Goal: Task Accomplishment & Management: Complete application form

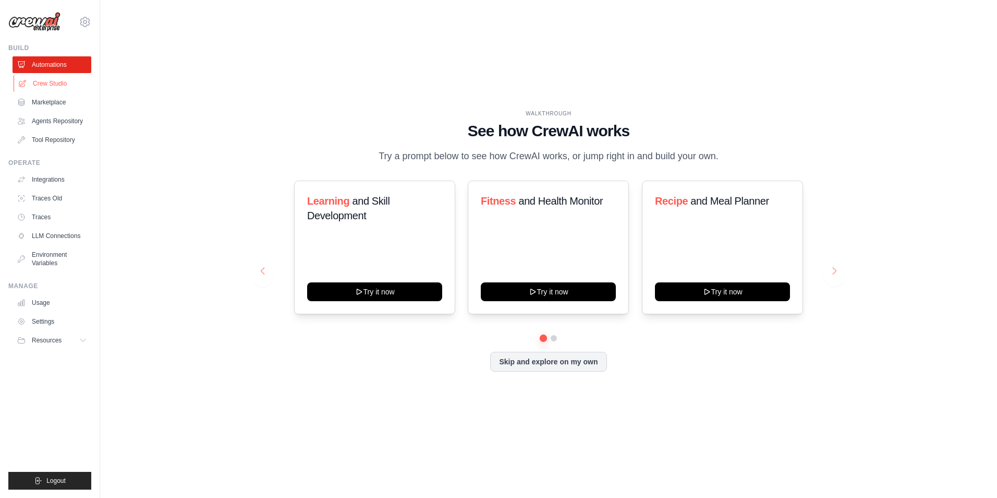
click at [55, 83] on link "Crew Studio" at bounding box center [53, 83] width 79 height 17
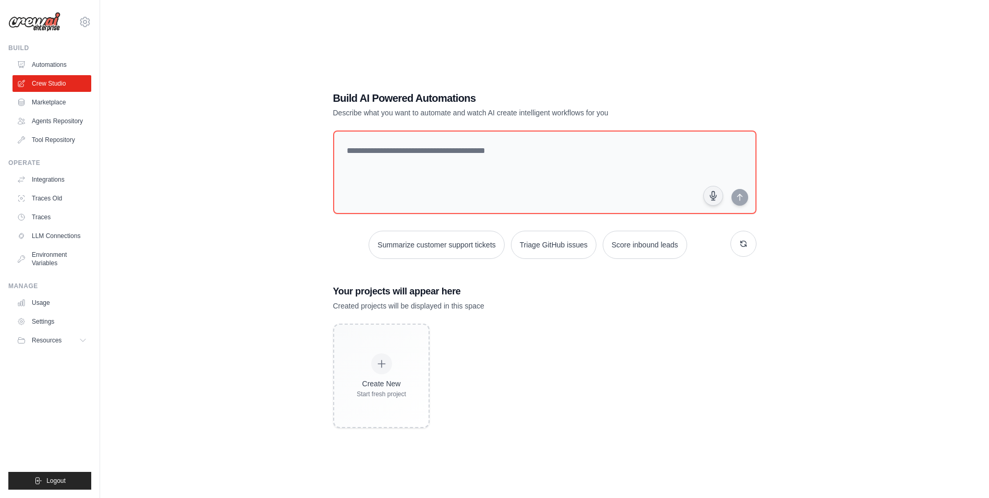
click at [468, 122] on div "Build AI Powered Automations Describe what you want to automate and watch AI cr…" at bounding box center [545, 259] width 449 height 370
click at [742, 247] on button "button" at bounding box center [744, 244] width 26 height 26
click at [746, 247] on button "button" at bounding box center [744, 244] width 26 height 26
click at [41, 99] on link "Marketplace" at bounding box center [53, 102] width 79 height 17
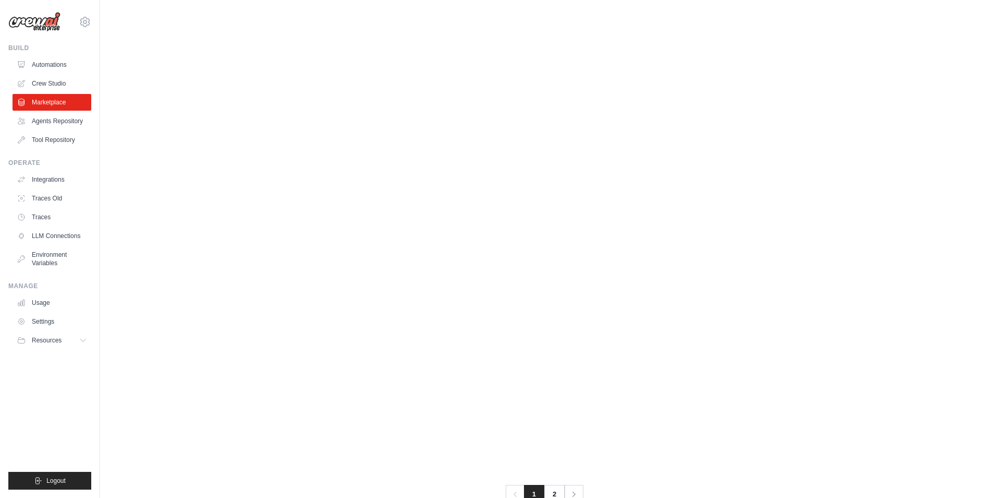
scroll to position [469, 0]
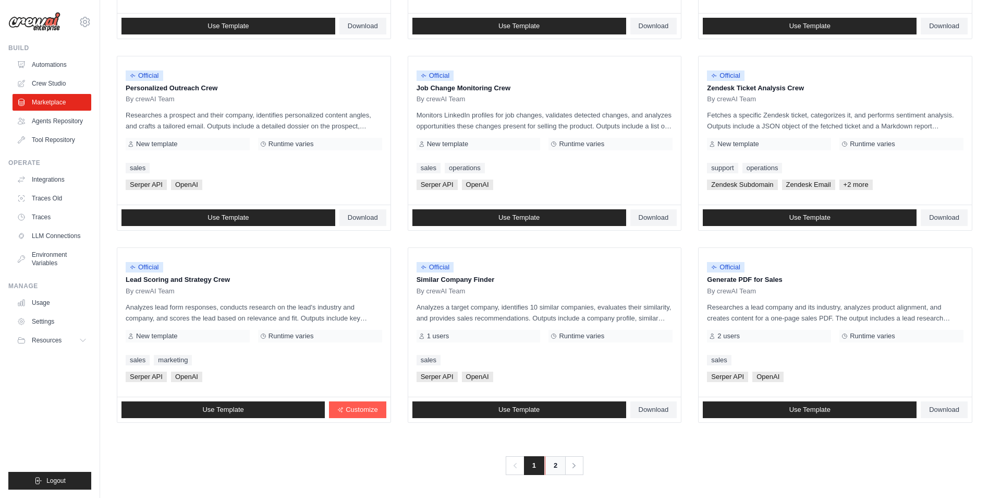
click at [549, 460] on link "2" at bounding box center [555, 465] width 21 height 19
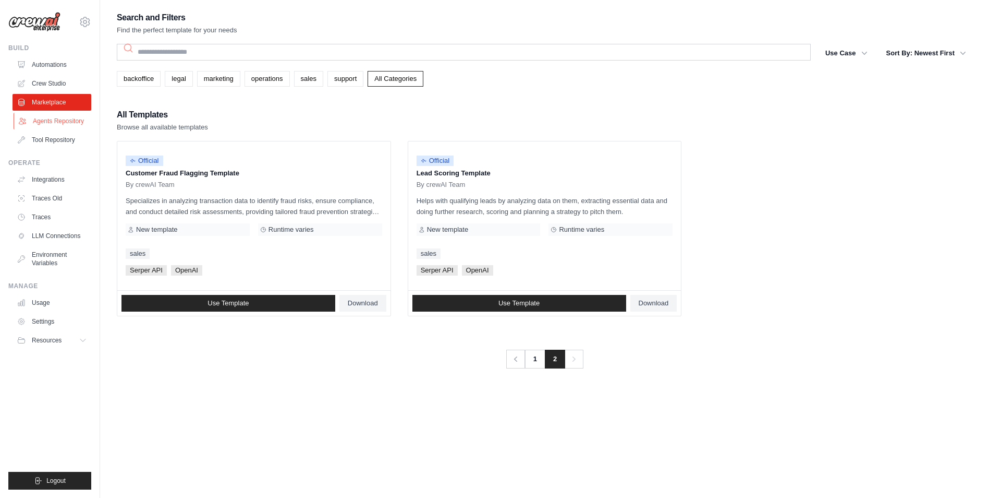
click at [52, 113] on link "Agents Repository" at bounding box center [53, 121] width 79 height 17
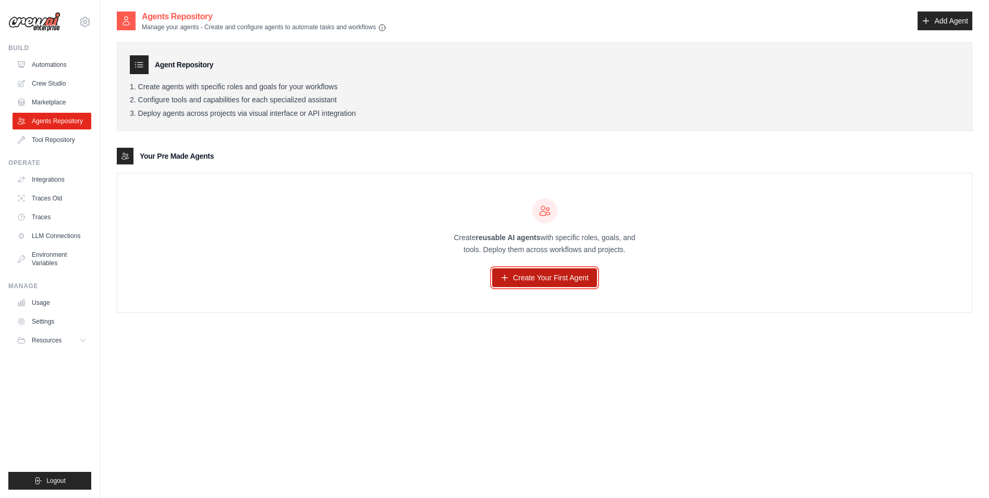
click at [519, 276] on link "Create Your First Agent" at bounding box center [544, 277] width 105 height 19
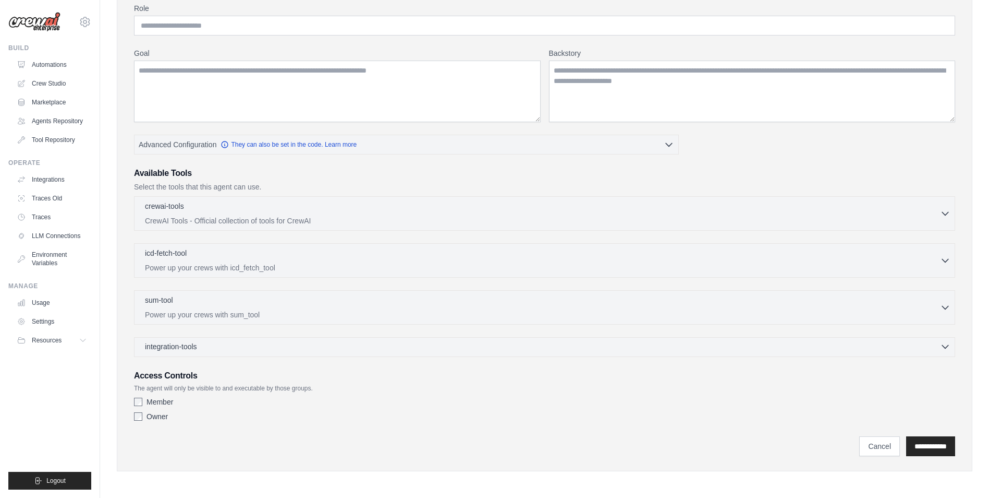
scroll to position [94, 0]
click at [154, 418] on label "Owner" at bounding box center [157, 415] width 21 height 10
click at [155, 406] on label "Member" at bounding box center [160, 401] width 27 height 10
click at [304, 356] on div "Role Goal Backstory Advanced Configuration They can also be set in the code. Le…" at bounding box center [544, 214] width 821 height 422
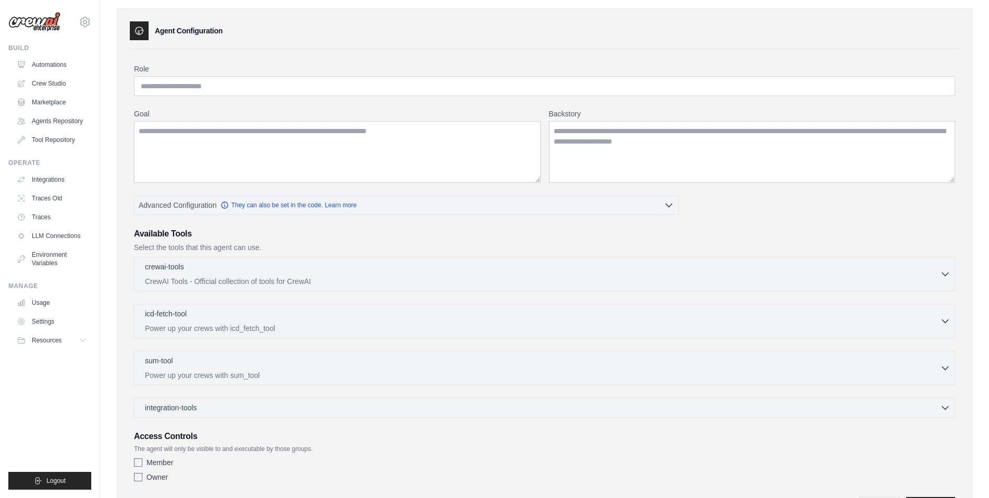
scroll to position [0, 0]
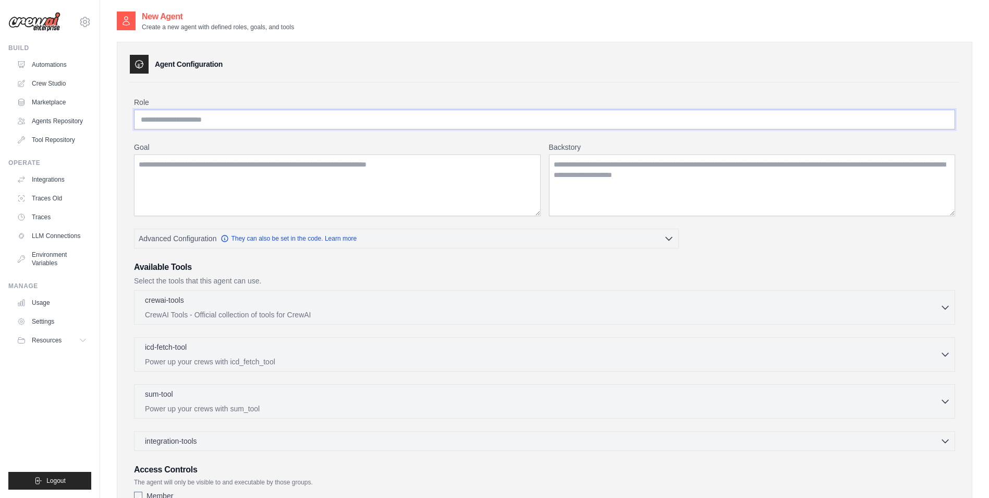
click at [269, 129] on input "Role" at bounding box center [544, 120] width 821 height 20
click at [249, 185] on textarea "Goal" at bounding box center [337, 185] width 407 height 62
click at [589, 203] on textarea "Backstory" at bounding box center [752, 185] width 407 height 62
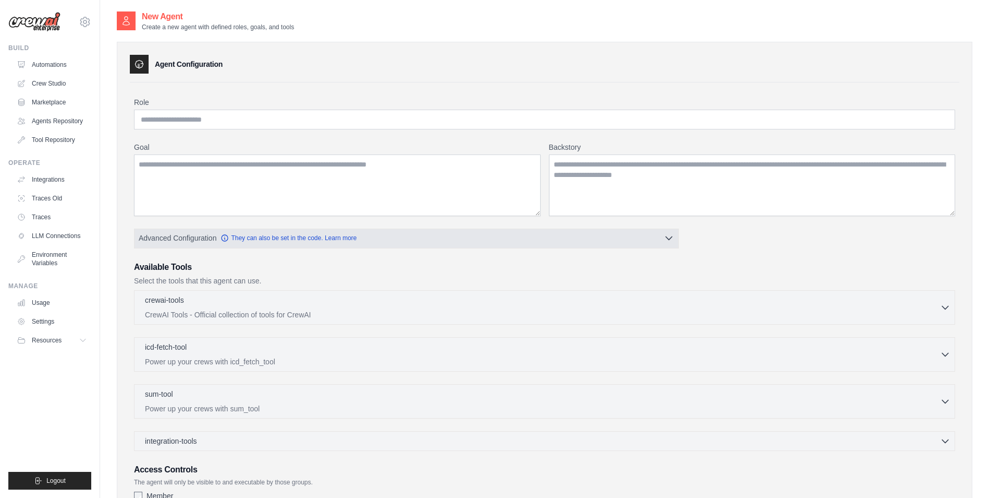
click at [526, 240] on button "Advanced Configuration They can also be set in the code. Learn more" at bounding box center [407, 237] width 544 height 19
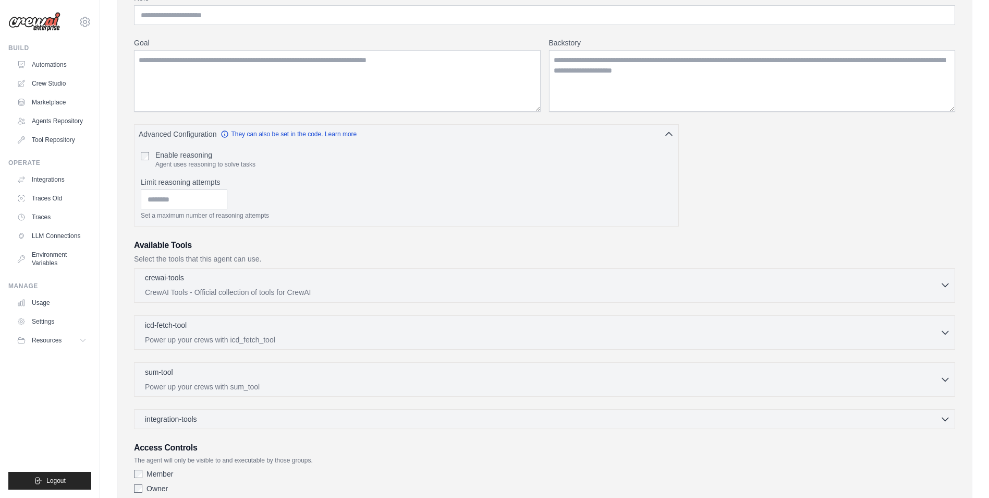
click at [223, 286] on div "crewai-tools 0 selected CrewAI Tools - Official collection of tools for CrewAI" at bounding box center [542, 284] width 795 height 25
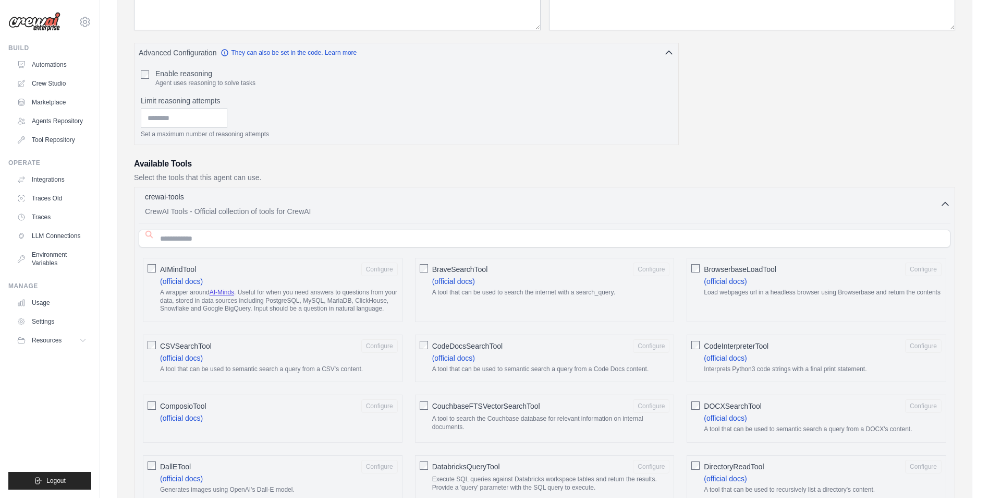
scroll to position [209, 0]
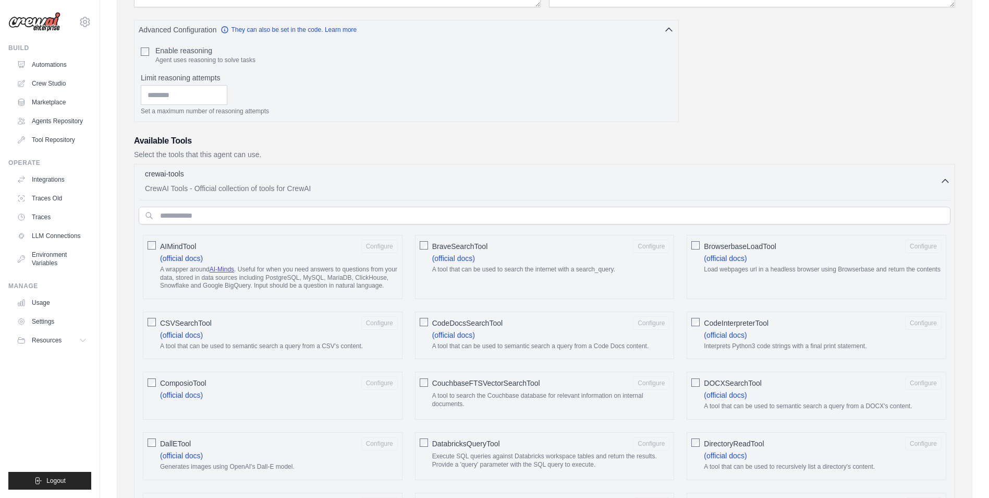
click at [281, 178] on div "crewai-tools 0 selected" at bounding box center [542, 174] width 795 height 13
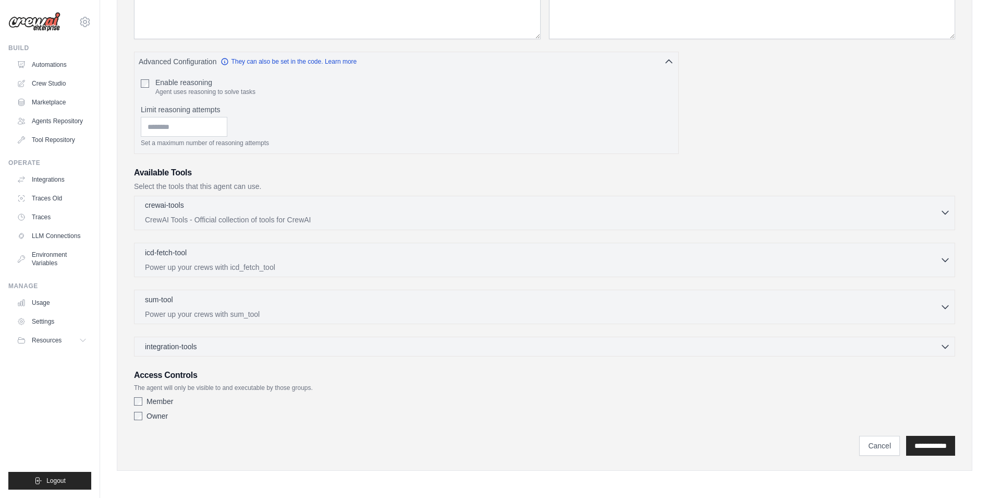
scroll to position [177, 0]
click at [198, 347] on div "integration-tools 0 selected" at bounding box center [173, 346] width 56 height 10
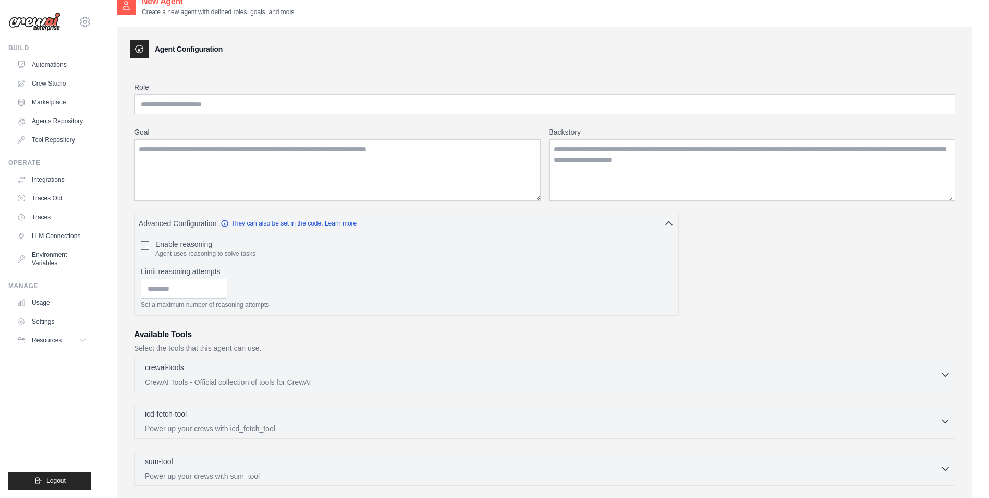
scroll to position [0, 0]
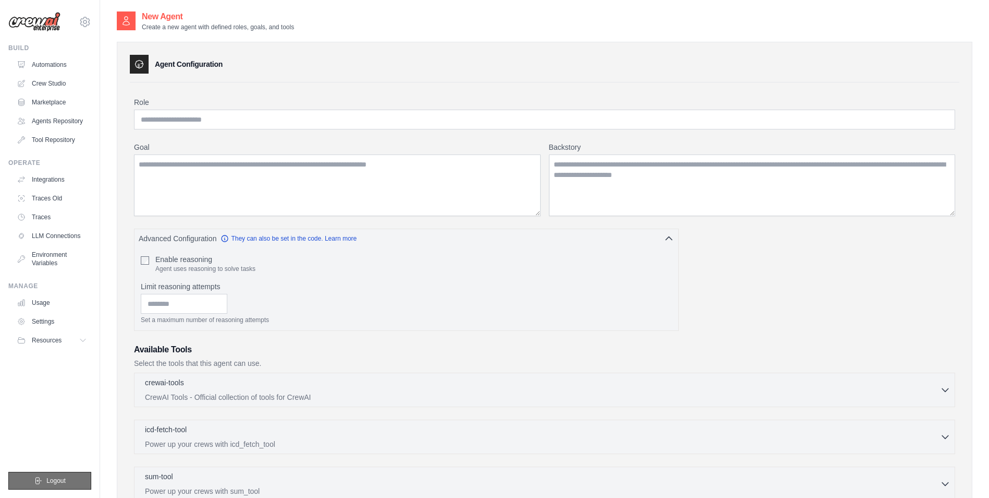
click at [54, 477] on button "Logout" at bounding box center [49, 480] width 83 height 18
